Goal: Information Seeking & Learning: Learn about a topic

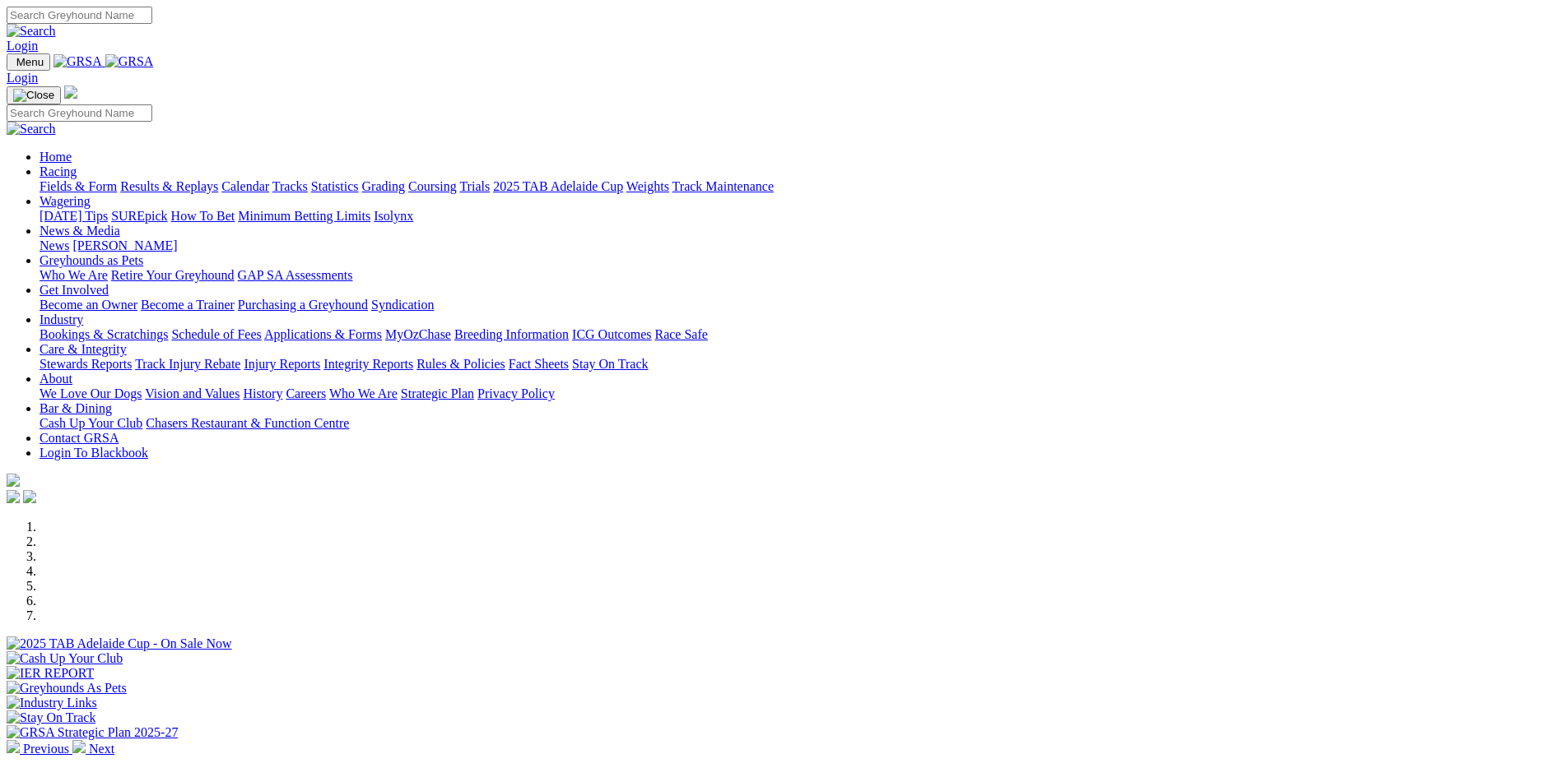
scroll to position [494, 0]
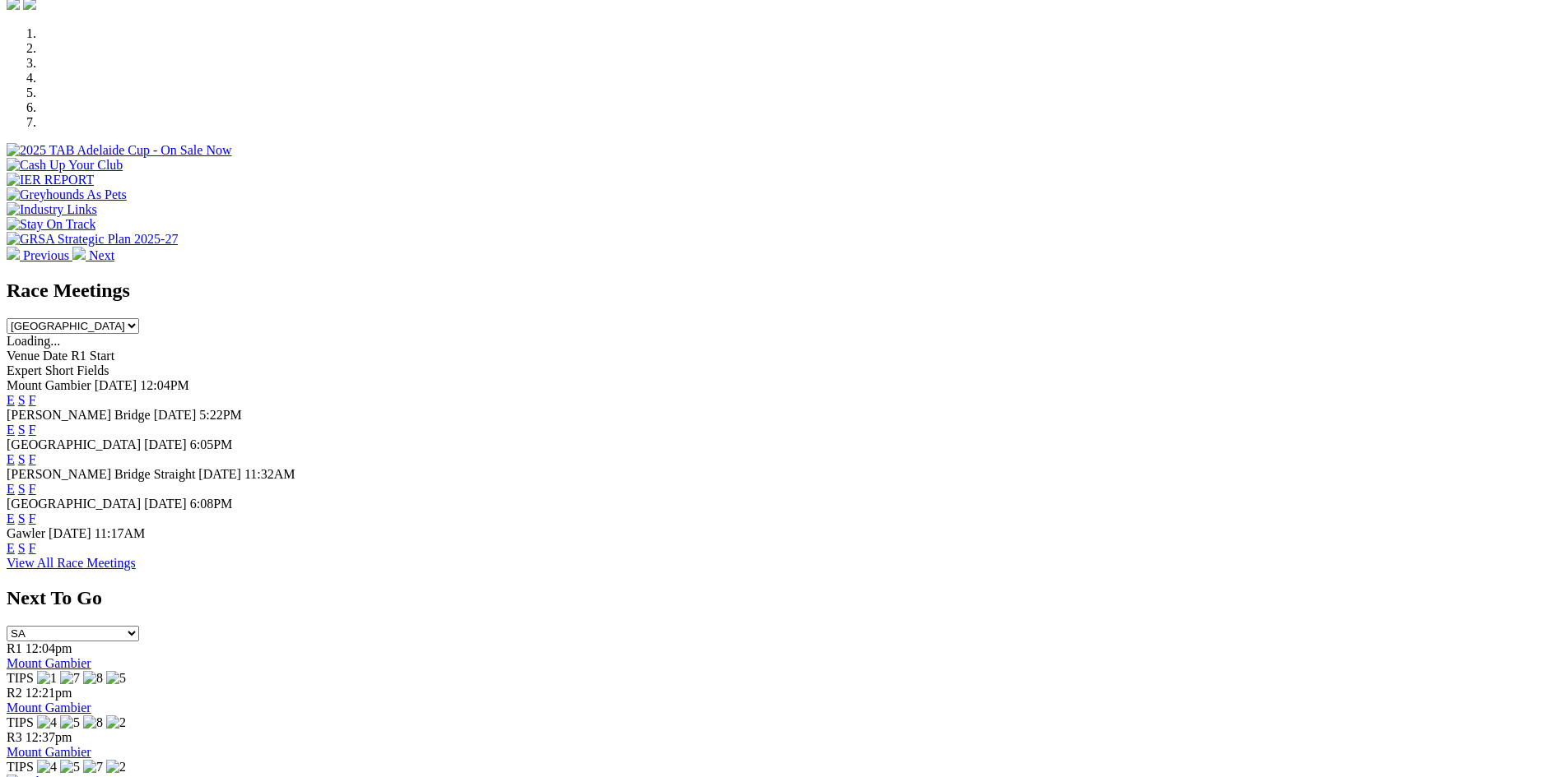
click at [91, 656] on link "Mount Gambier" at bounding box center [48, 662] width 85 height 14
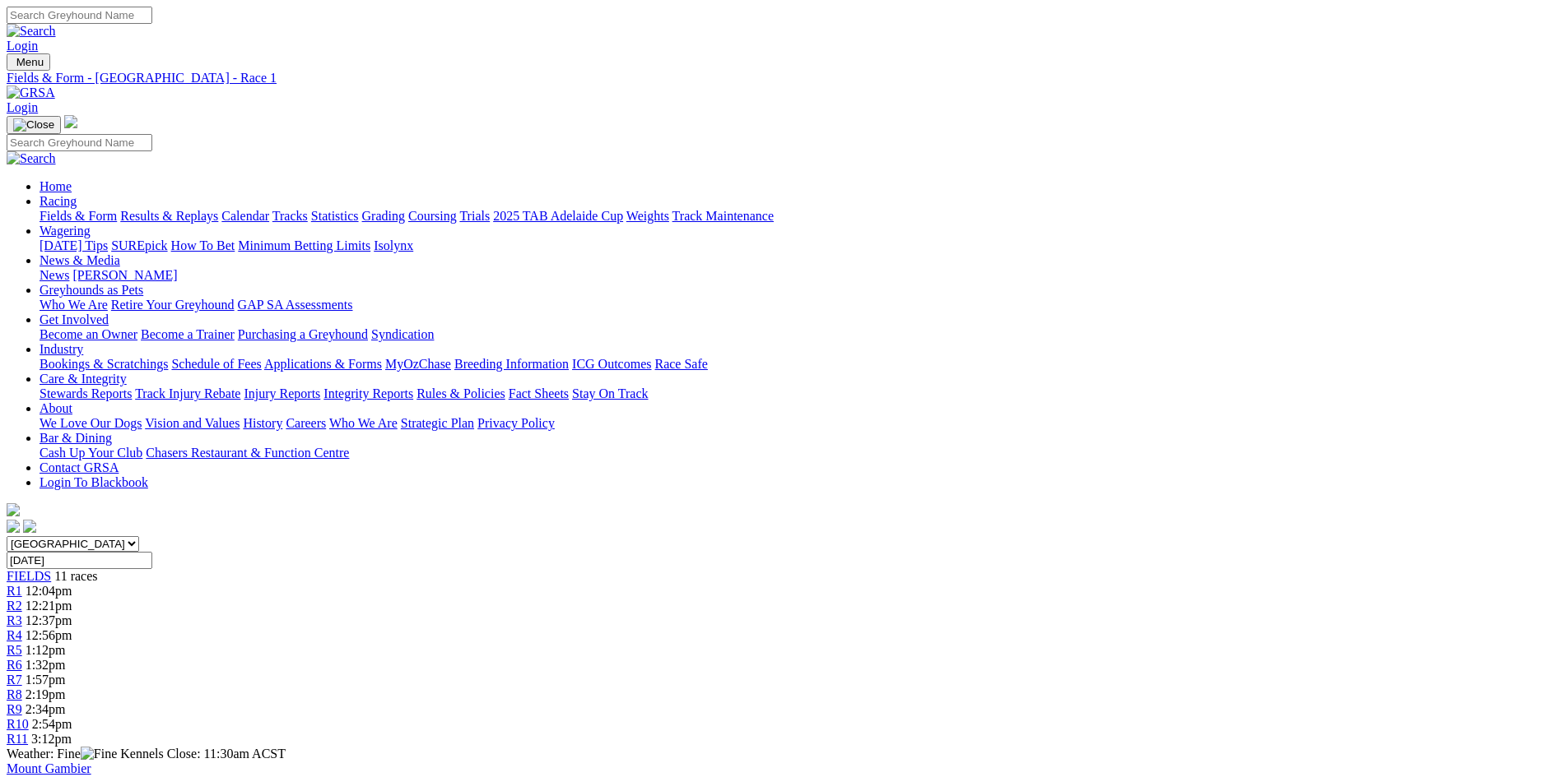
click at [218, 209] on link "Results & Replays" at bounding box center [169, 215] width 98 height 14
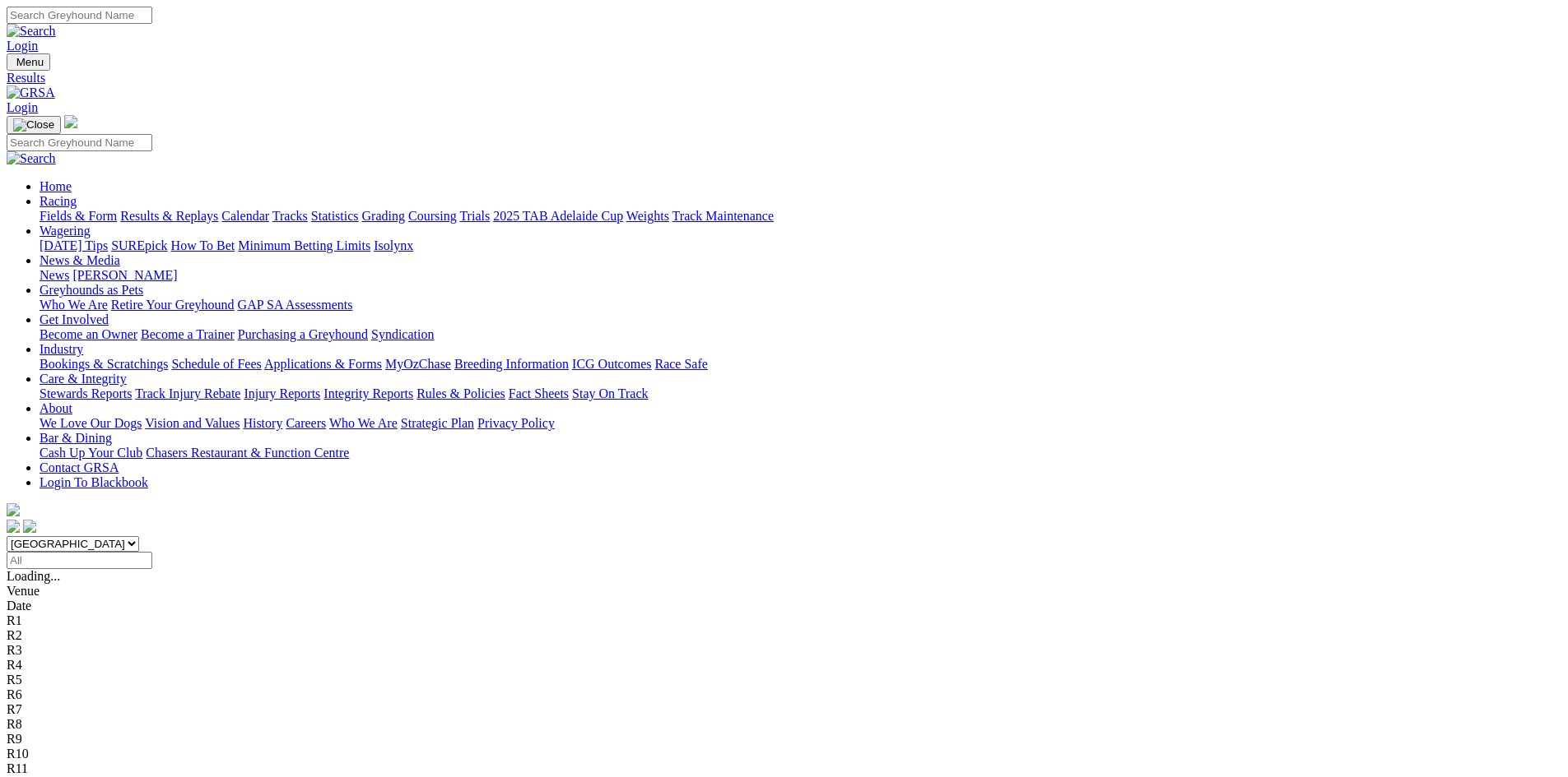
click at [117, 209] on link "Fields & Form" at bounding box center [77, 215] width 77 height 14
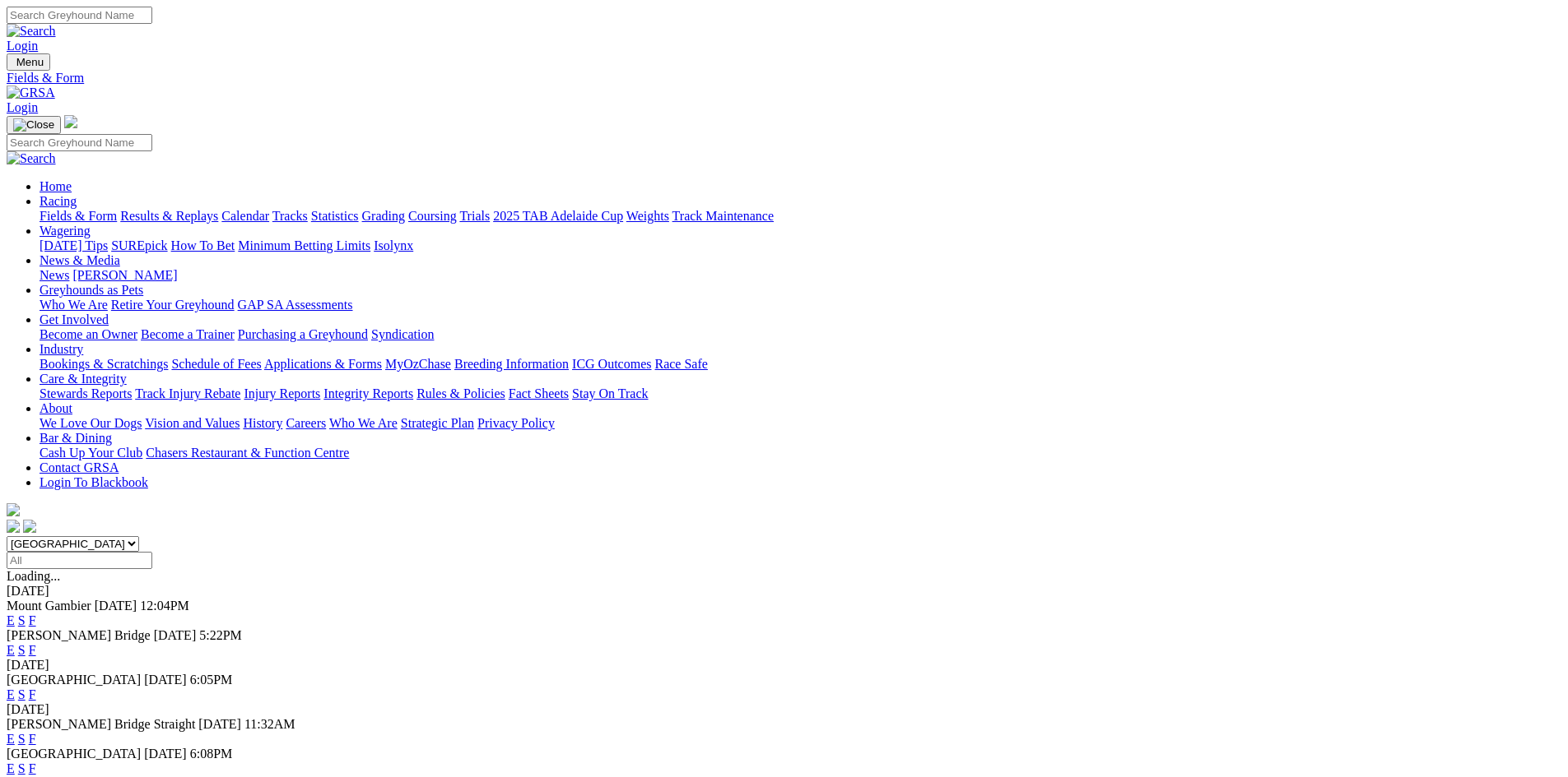
click at [91, 599] on span "Mount Gambier" at bounding box center [48, 606] width 85 height 14
click at [15, 613] on link "E" at bounding box center [10, 620] width 8 height 14
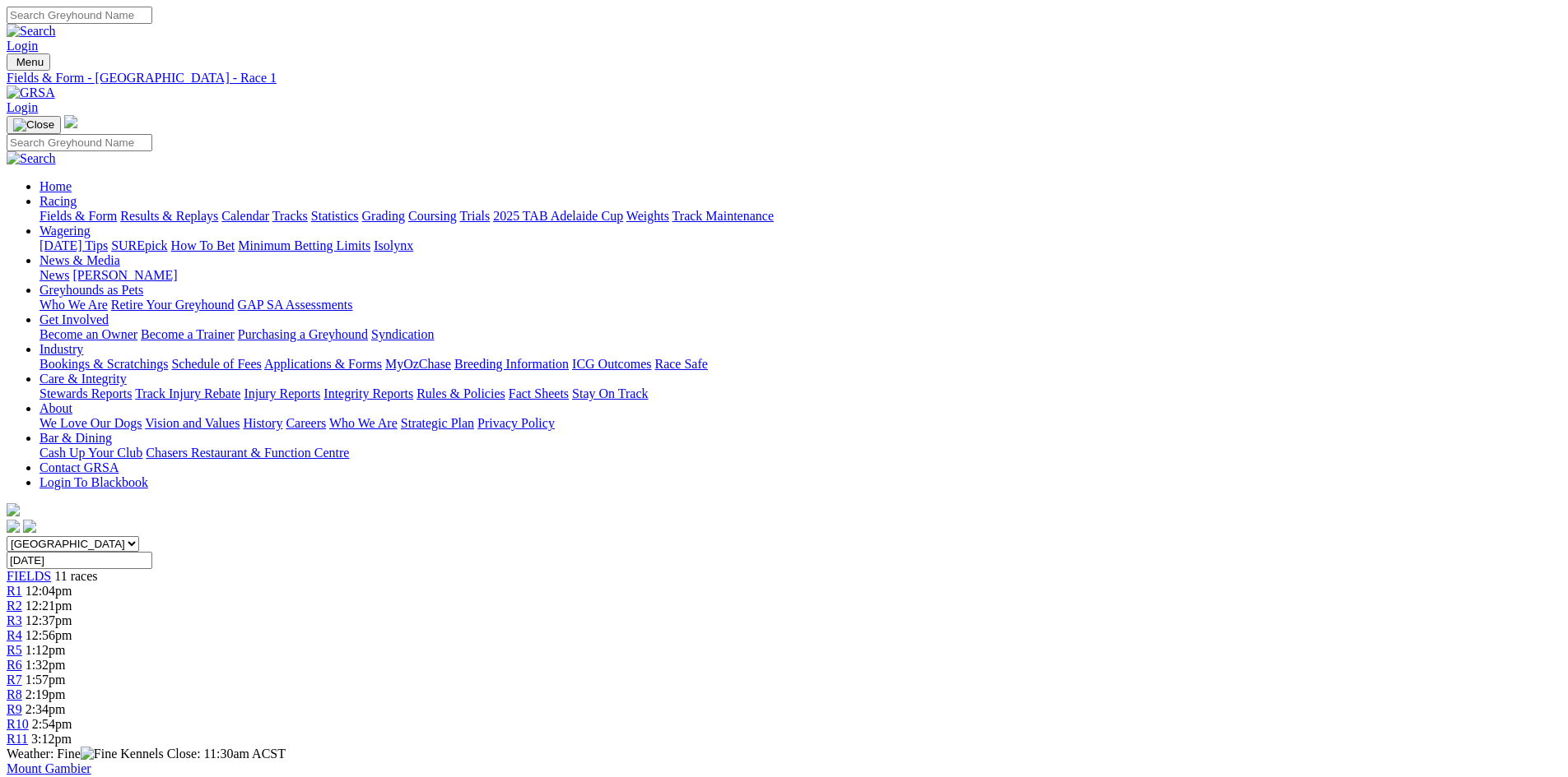
drag, startPoint x: 128, startPoint y: 319, endPoint x: 114, endPoint y: 300, distance: 23.6
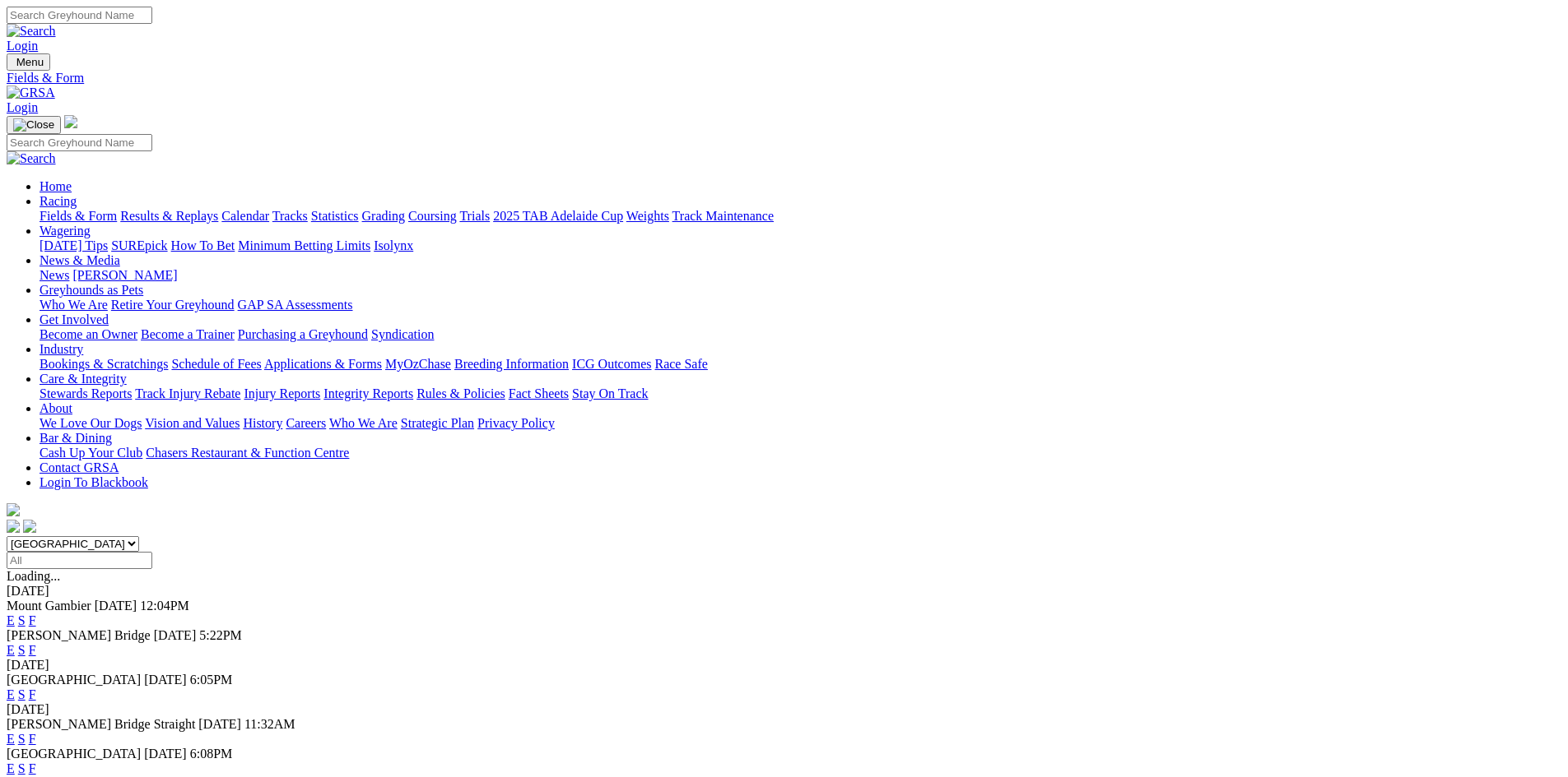
click at [36, 613] on link "F" at bounding box center [33, 620] width 7 height 14
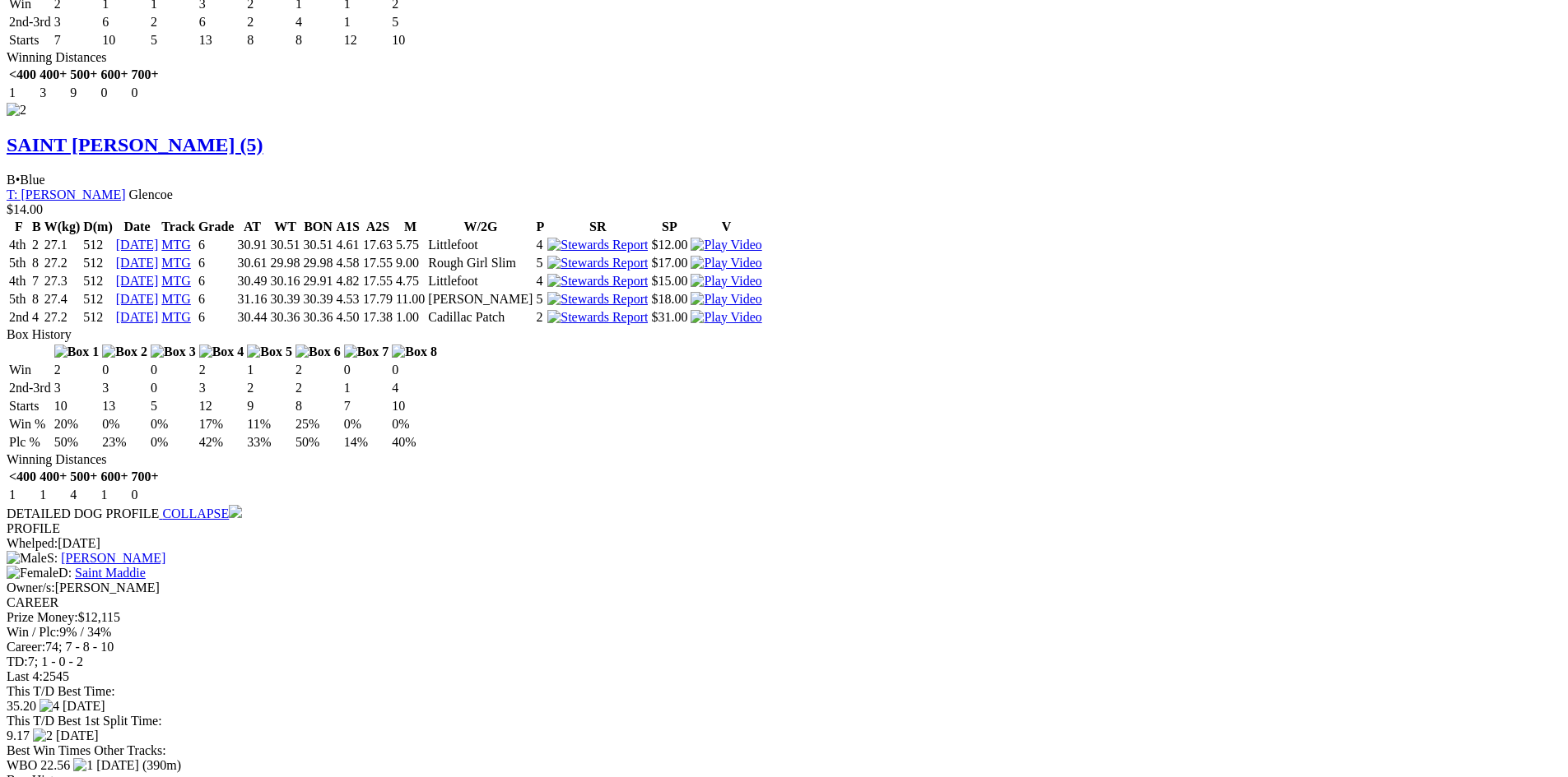
scroll to position [1973, 0]
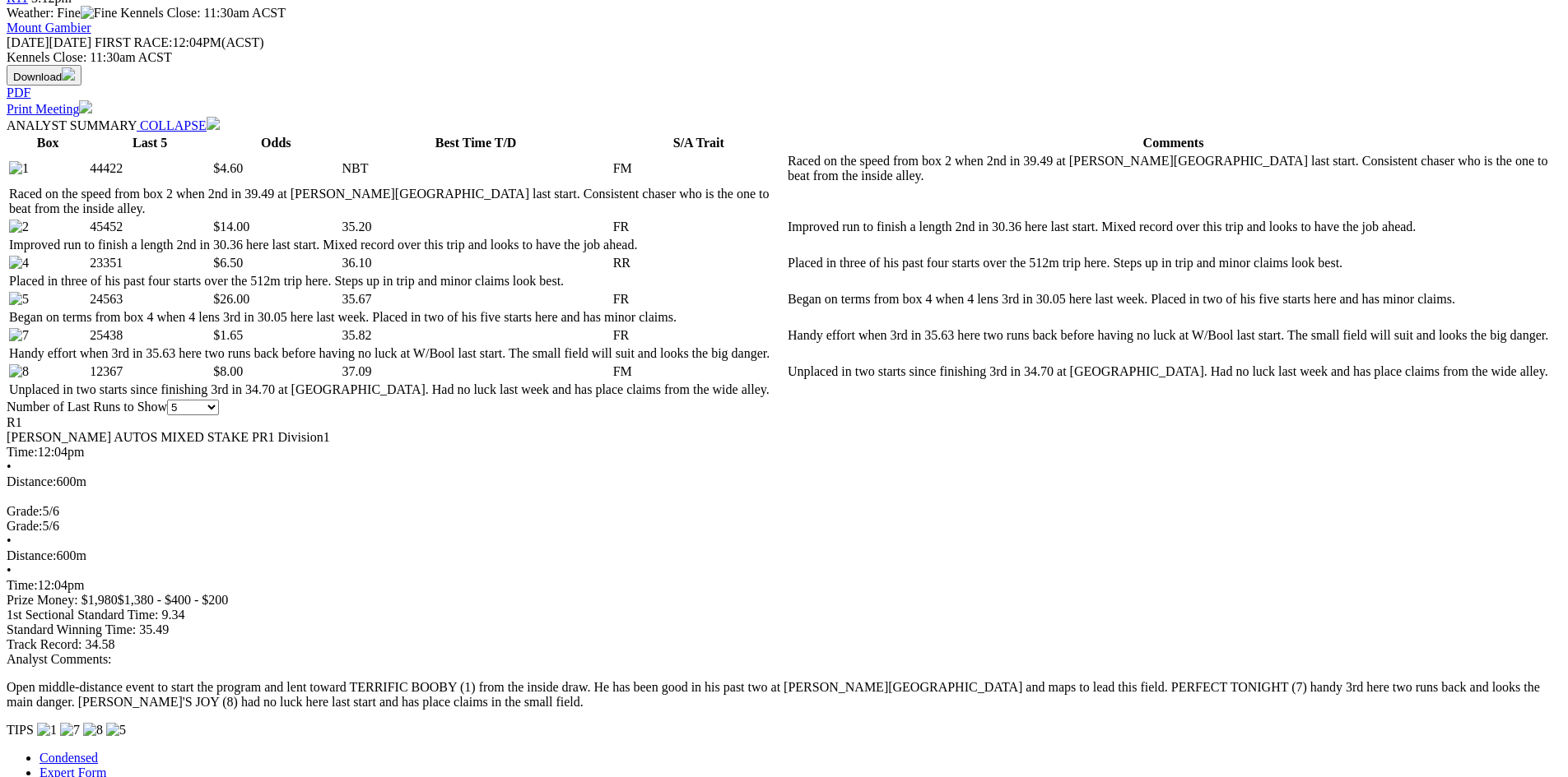
scroll to position [494, 0]
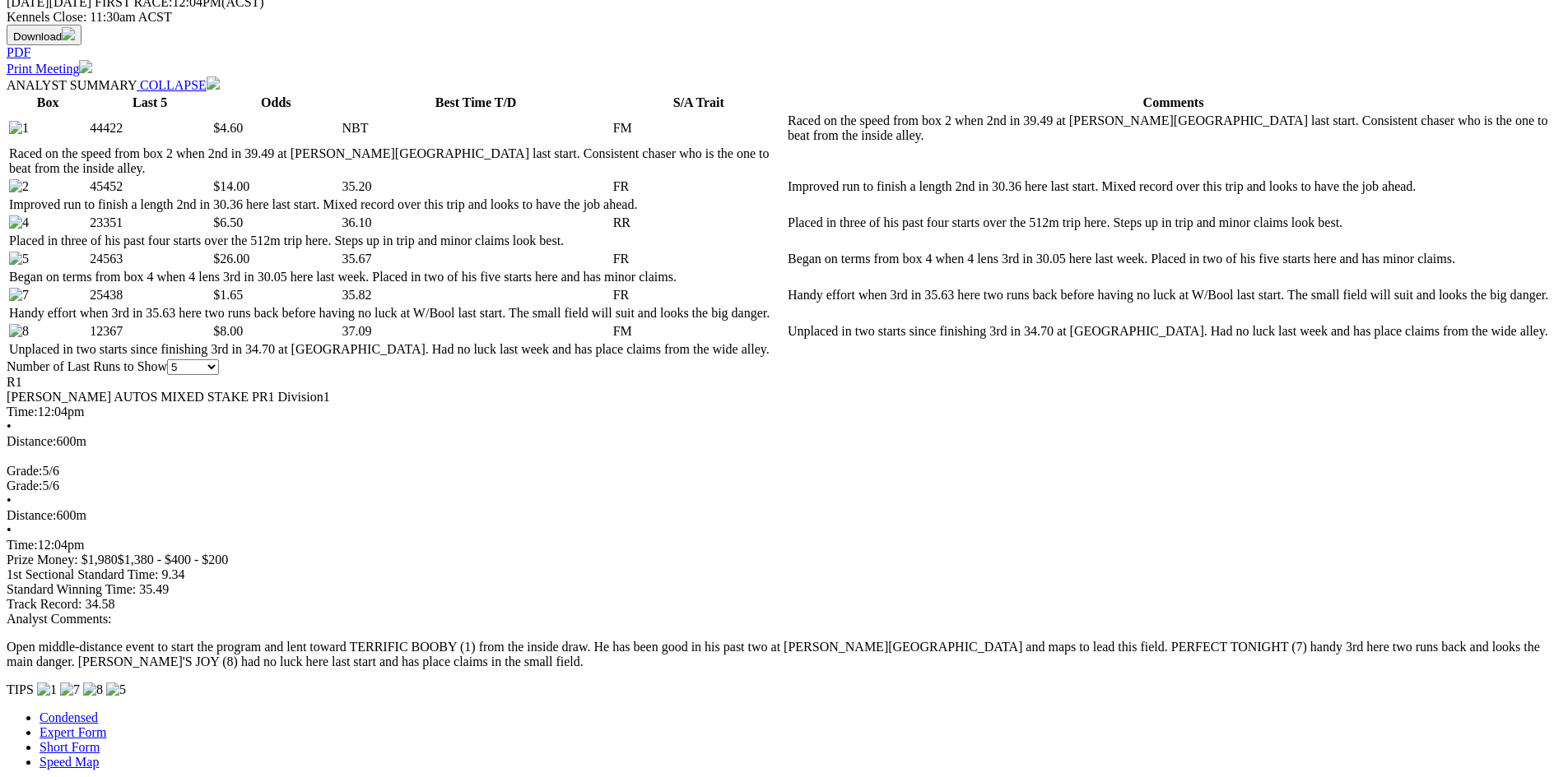
scroll to position [576, 0]
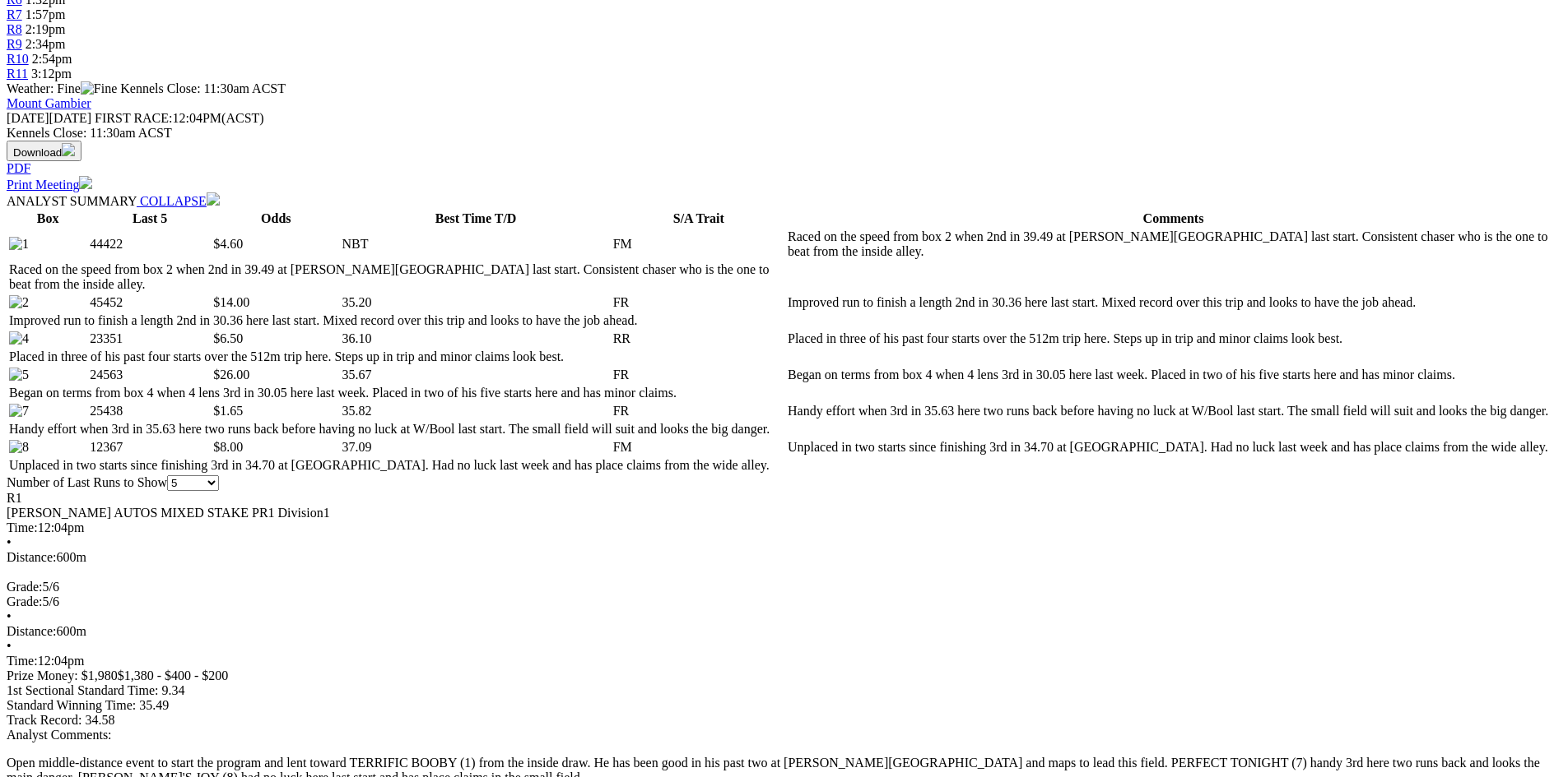
scroll to position [494, 0]
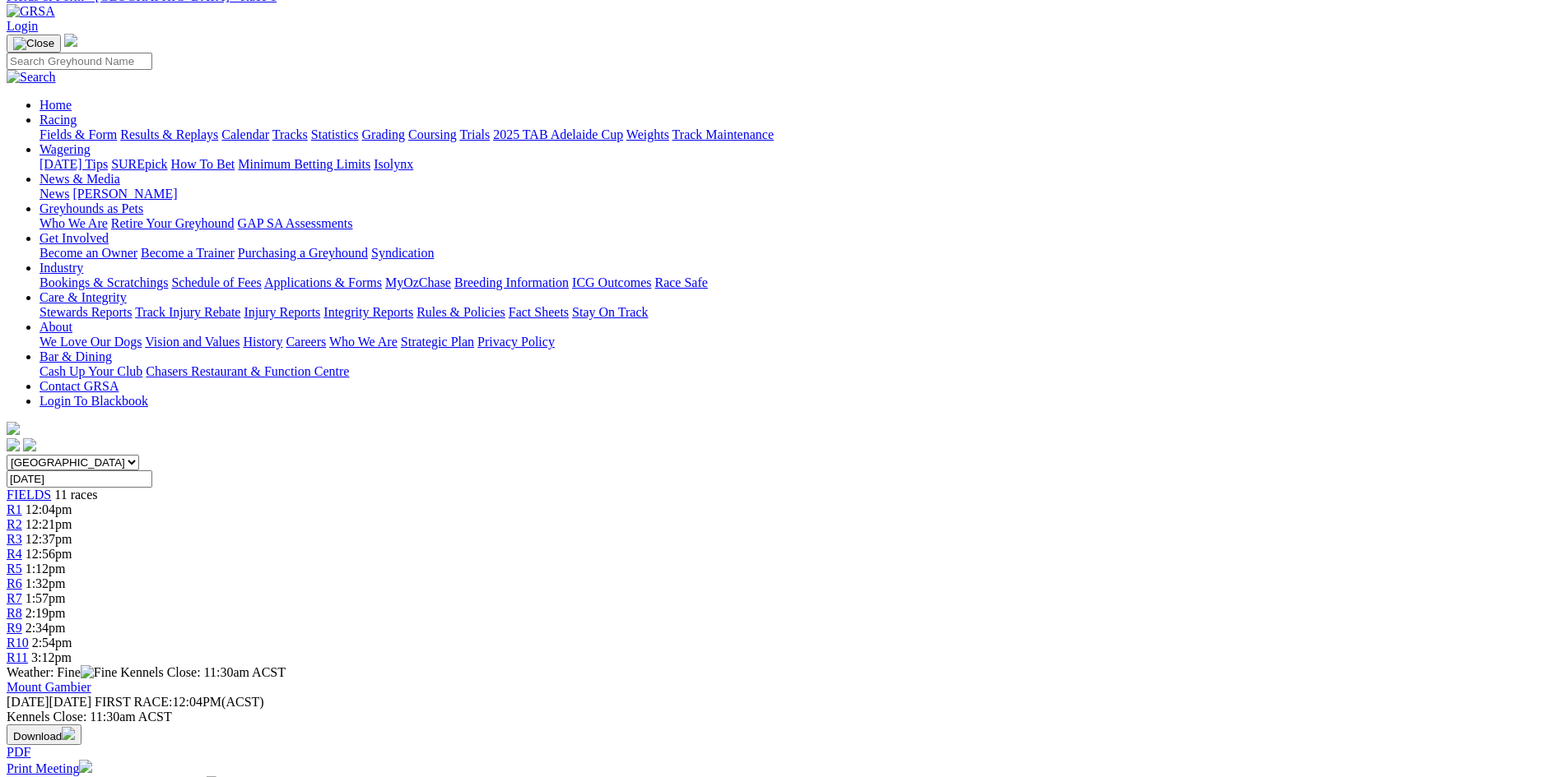
scroll to position [247, 0]
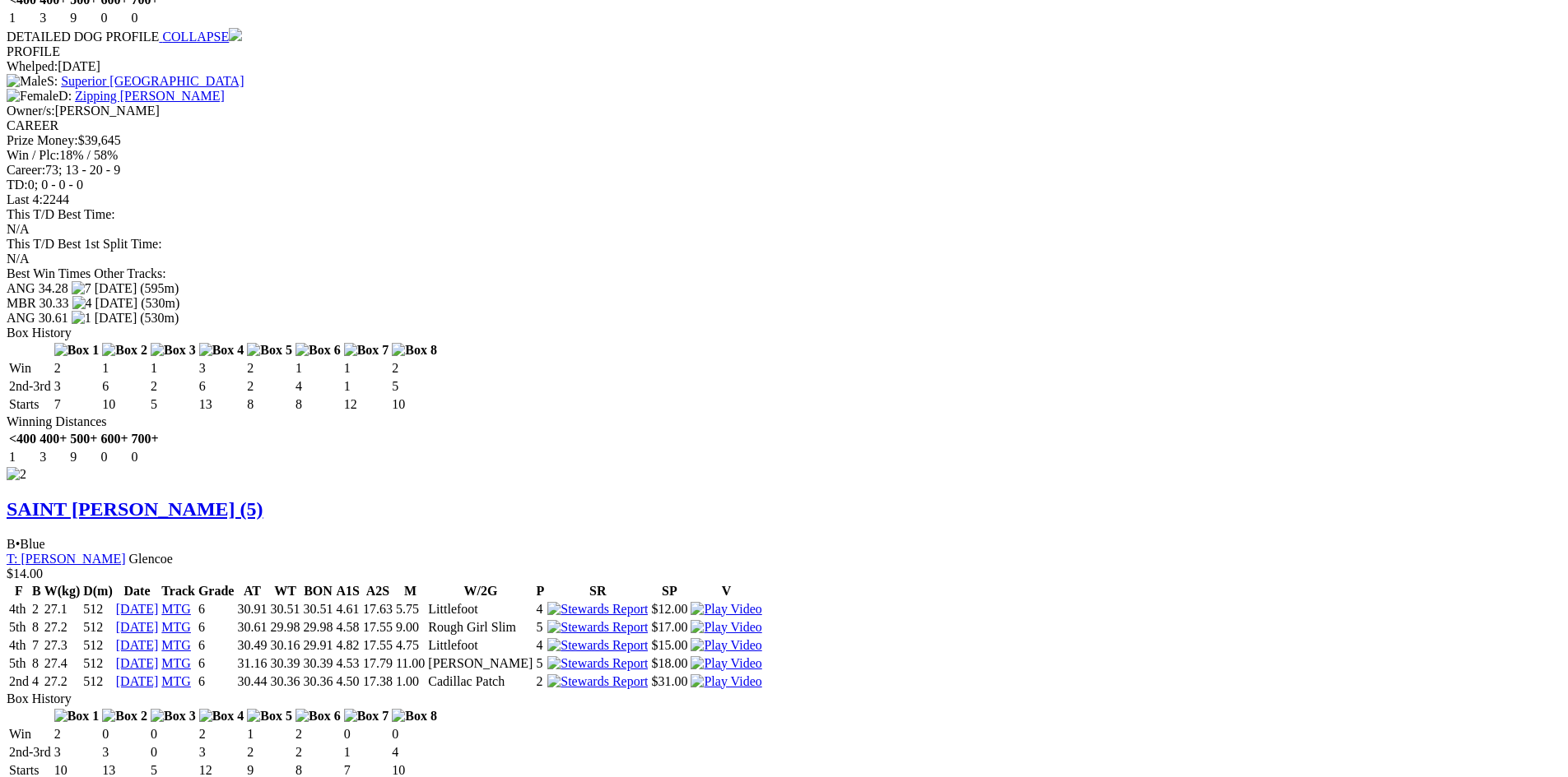
scroll to position [1936, 0]
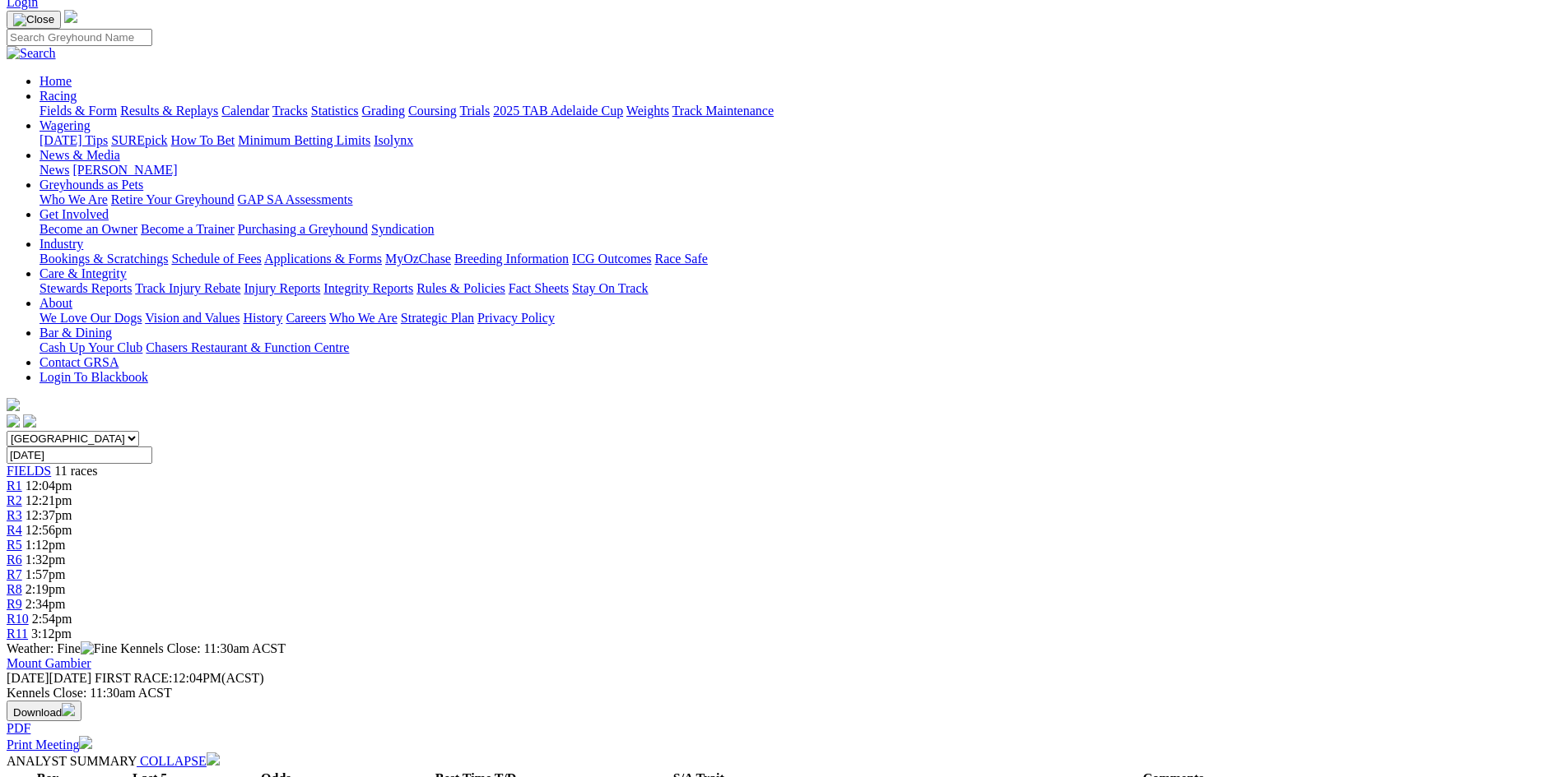
scroll to position [0, 0]
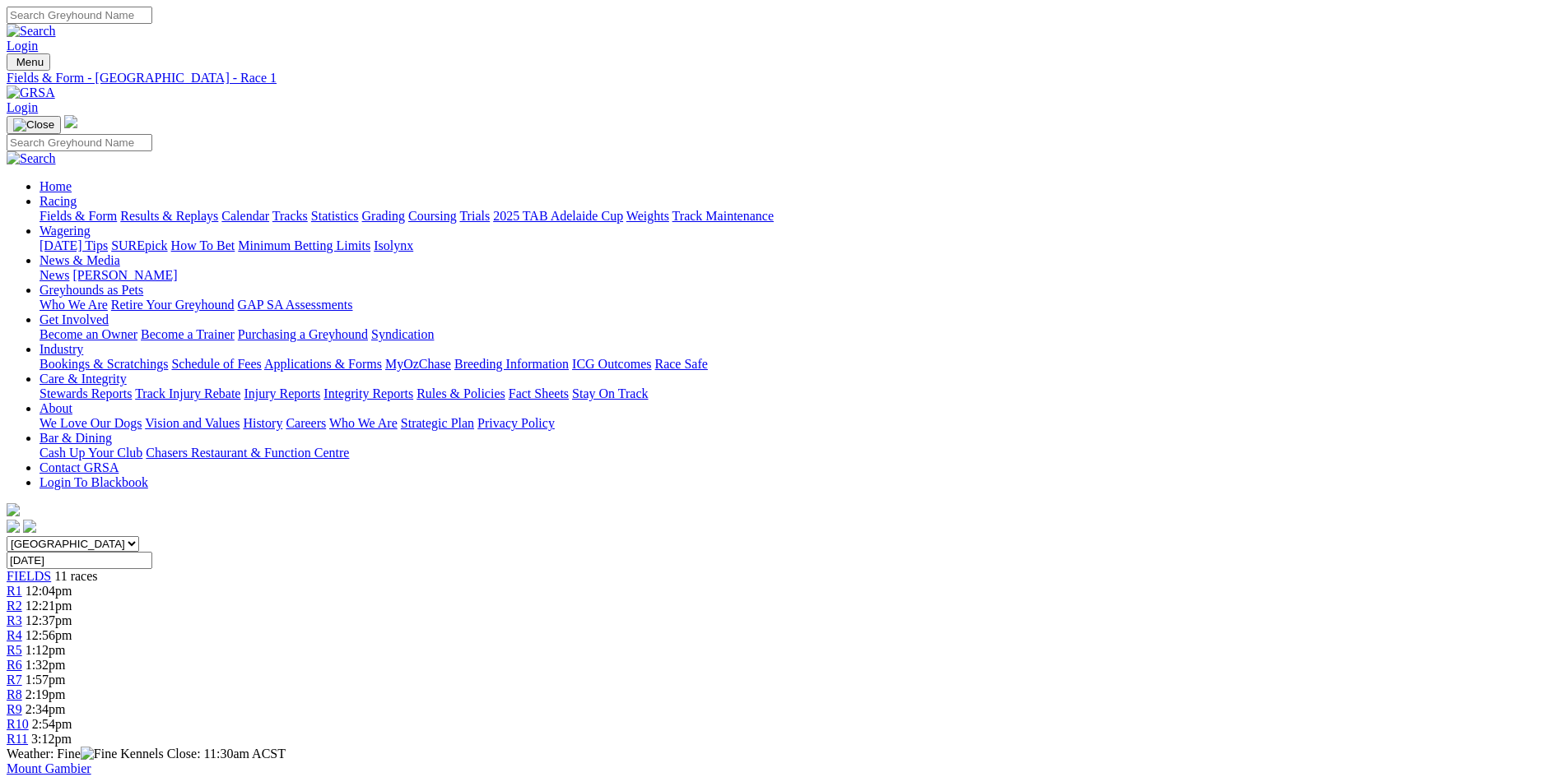
click at [55, 86] on img at bounding box center [31, 93] width 48 height 15
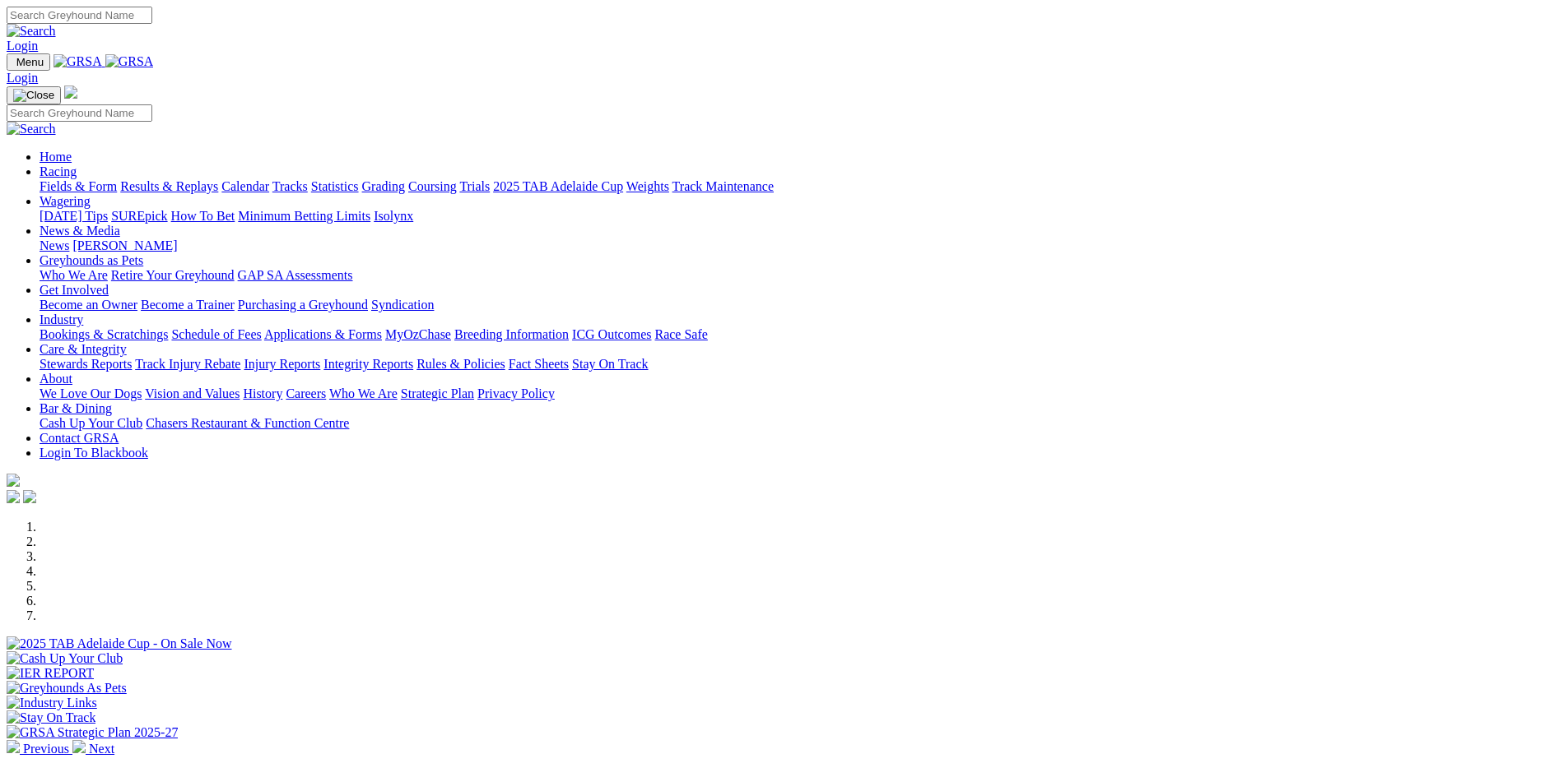
click at [76, 165] on link "Racing" at bounding box center [58, 171] width 37 height 14
click at [117, 179] on link "Fields & Form" at bounding box center [77, 185] width 77 height 14
